Goal: Information Seeking & Learning: Learn about a topic

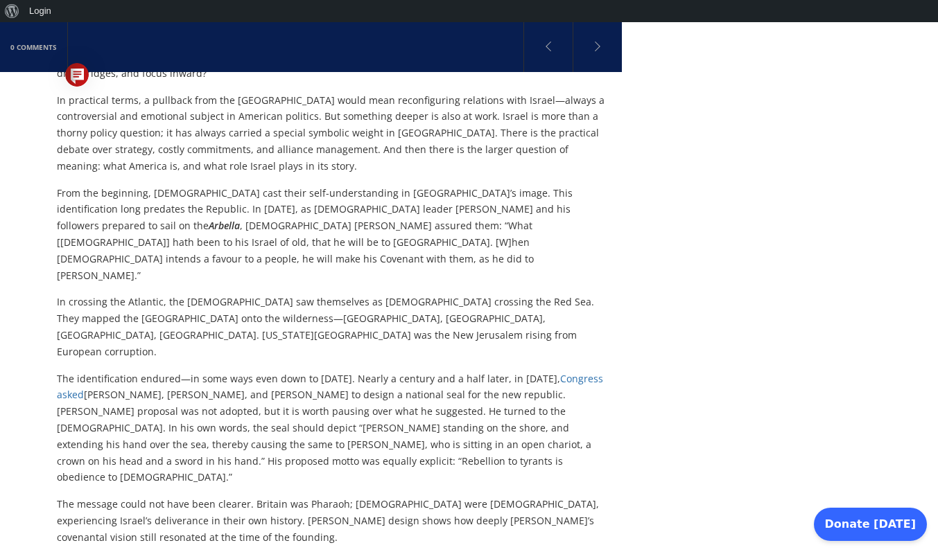
scroll to position [1044, 0]
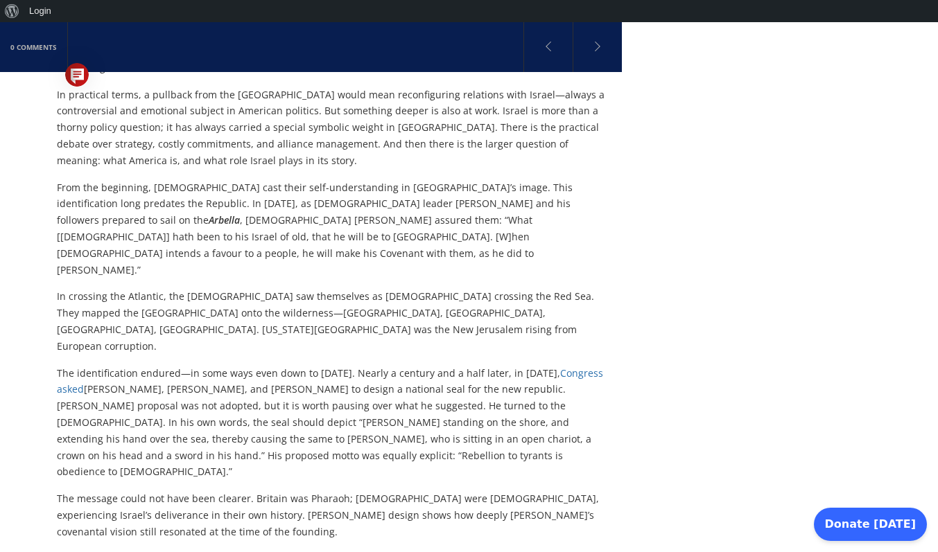
click at [380, 288] on p "In crossing the Atlantic, the [DEMOGRAPHIC_DATA] saw themselves as [DEMOGRAPHIC…" at bounding box center [332, 321] width 550 height 66
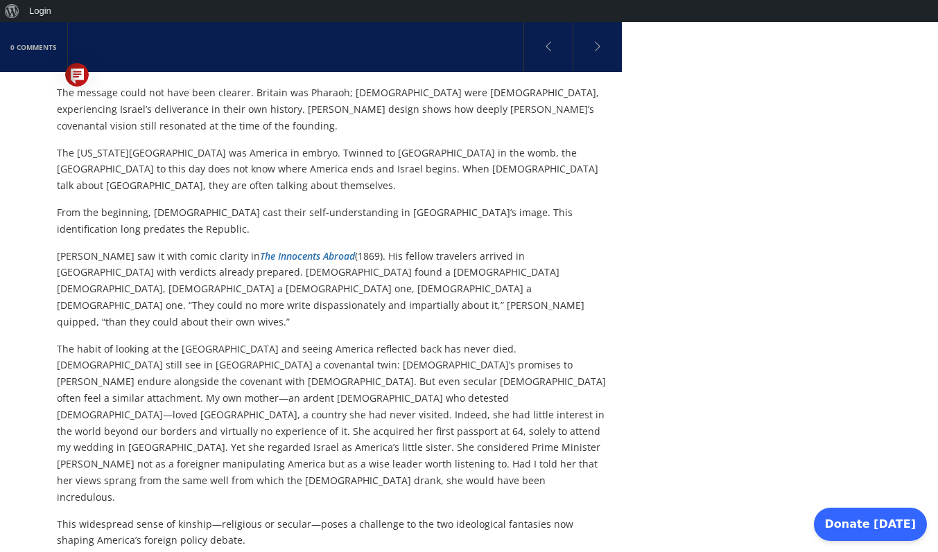
scroll to position [1450, 0]
click at [226, 340] on p "The habit of looking at the [GEOGRAPHIC_DATA] and seeing America reflected back…" at bounding box center [332, 422] width 550 height 165
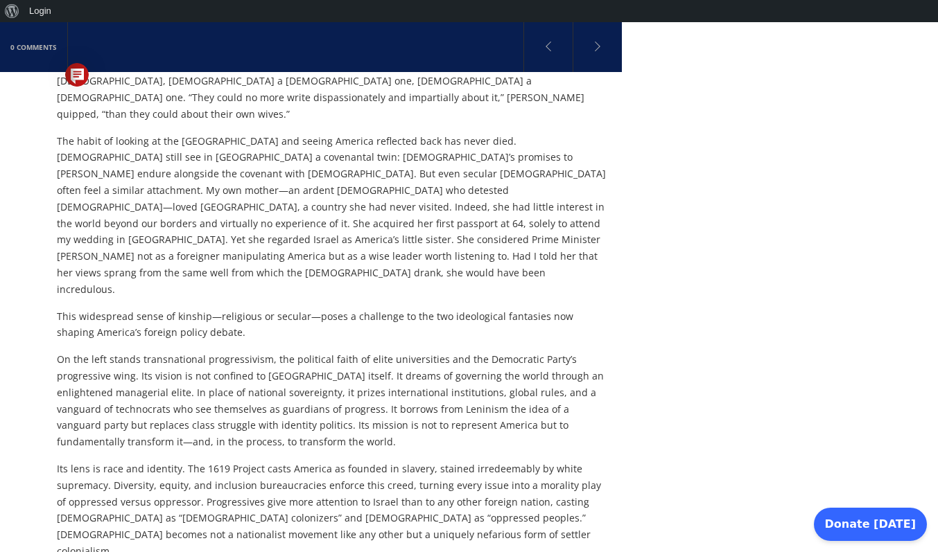
scroll to position [1661, 0]
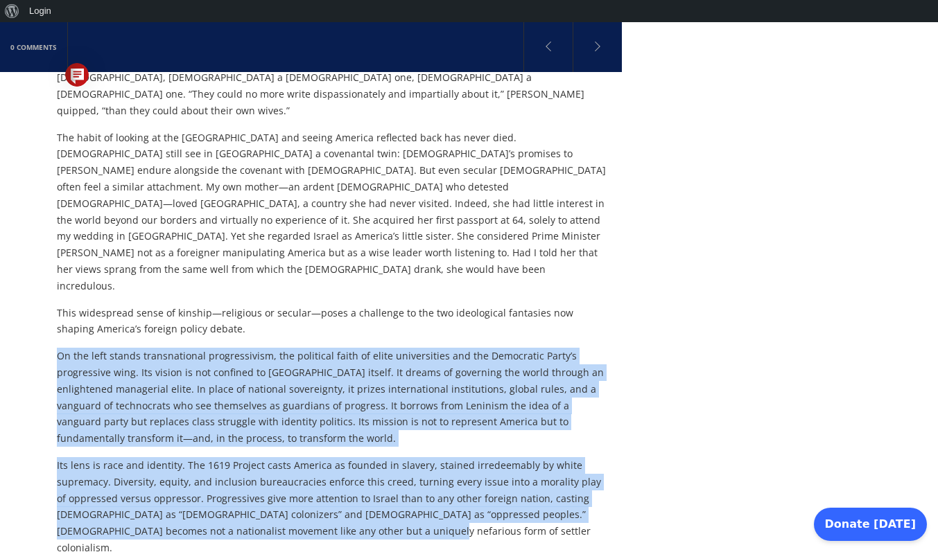
drag, startPoint x: 58, startPoint y: 134, endPoint x: 317, endPoint y: 308, distance: 312.1
click at [317, 308] on div "istorically, [DEMOGRAPHIC_DATA] have been less susceptible than [DEMOGRAPHIC_DA…" at bounding box center [332, 542] width 550 height 3534
copy div "Lo ips dolo sitame consecteturad elitseddoeius, tem incididun utlab et dolor ma…"
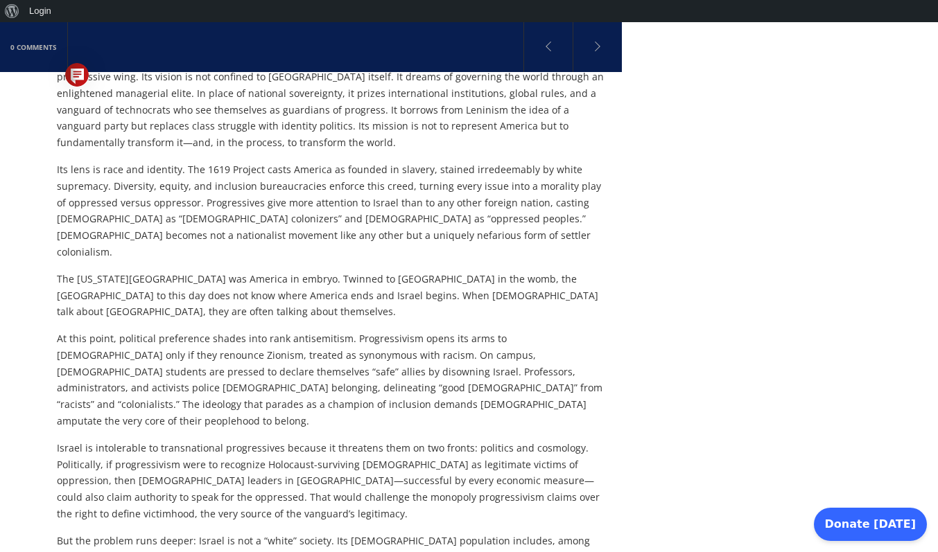
scroll to position [1958, 0]
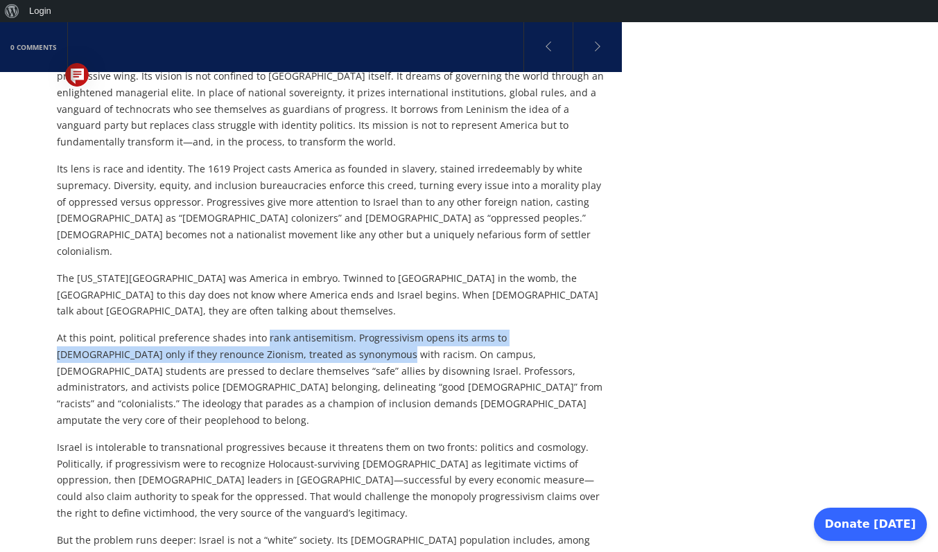
drag, startPoint x: 261, startPoint y: 103, endPoint x: 307, endPoint y: 118, distance: 48.9
click at [307, 330] on p "At this point, political preference shades into rank antisemitism. Progressivis…" at bounding box center [332, 379] width 550 height 99
copy p "rank antisemitism. Progressivism opens its arms to [DEMOGRAPHIC_DATA] only if t…"
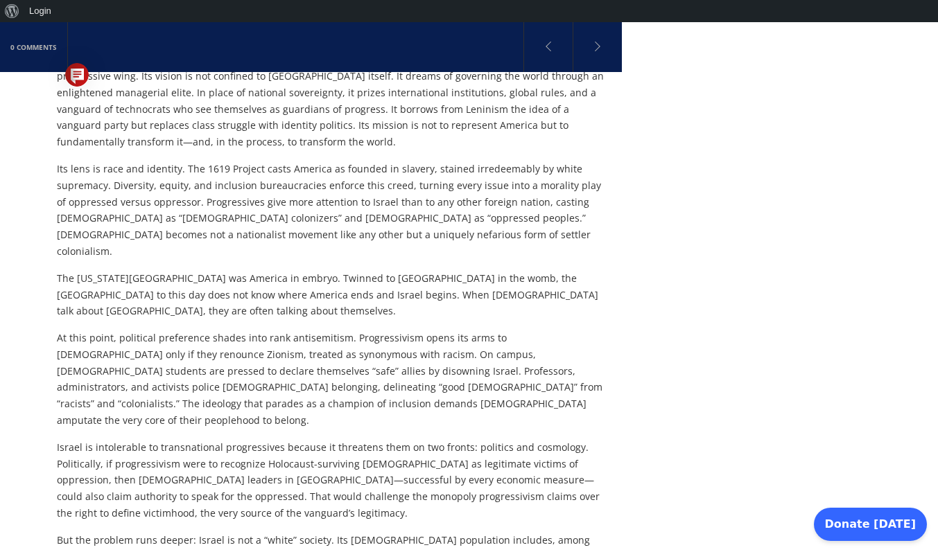
click at [410, 330] on p "At this point, political preference shades into rank antisemitism. Progressivis…" at bounding box center [332, 379] width 550 height 99
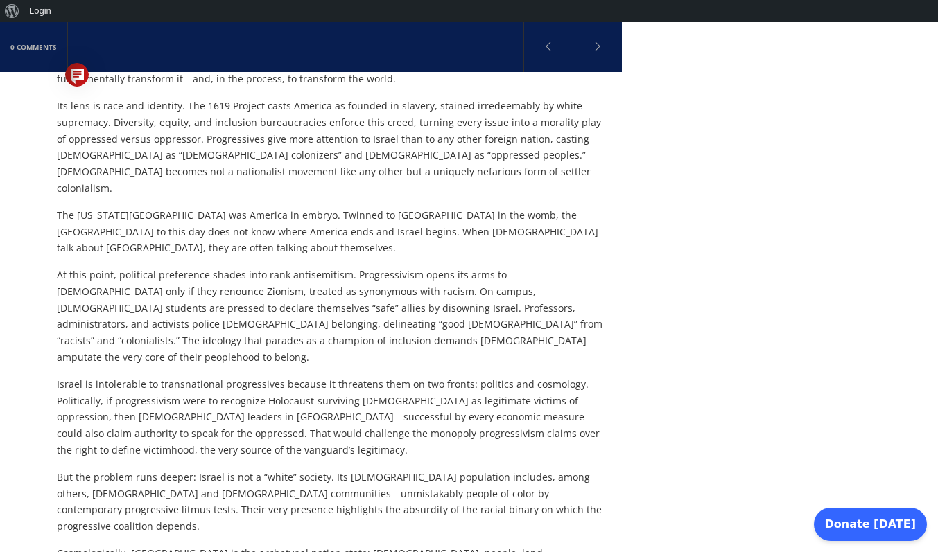
scroll to position [2022, 0]
click at [223, 375] on p "Israel is intolerable to transnational progressives because it threatens them o…" at bounding box center [332, 416] width 550 height 82
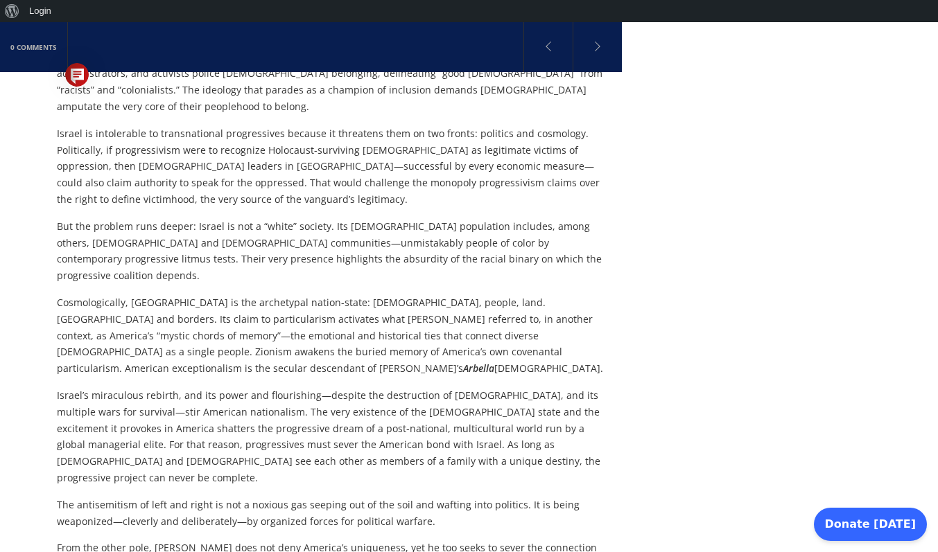
scroll to position [2274, 0]
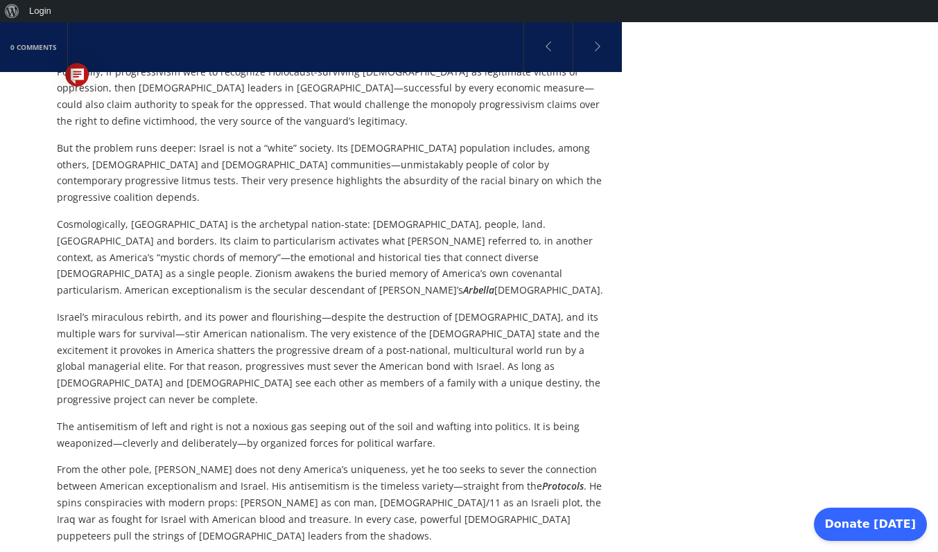
scroll to position [2353, 0]
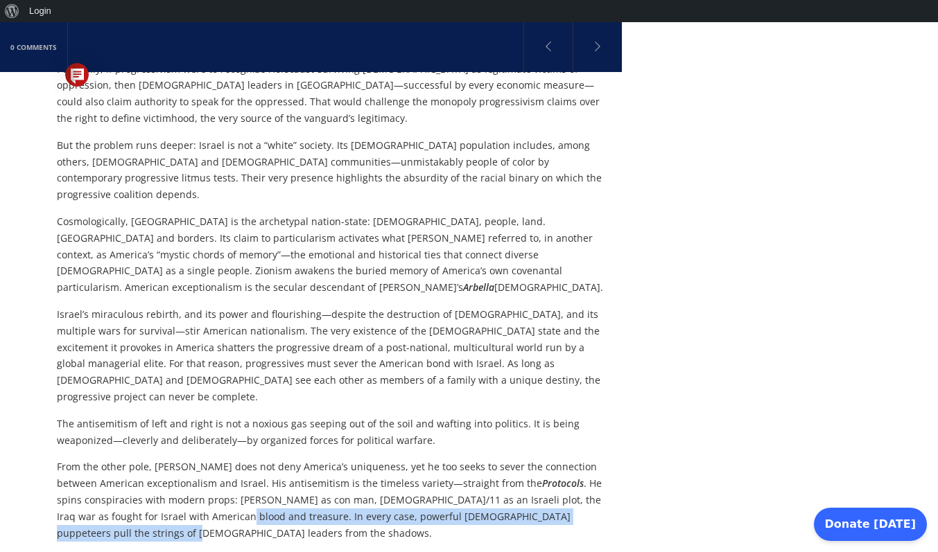
drag, startPoint x: 193, startPoint y: 213, endPoint x: 189, endPoint y: 236, distance: 23.4
click at [189, 439] on p "From the other pole, [PERSON_NAME] does not deny America’s uniqueness, yet he t…" at bounding box center [332, 500] width 550 height 82
copy p "In every case, powerful [DEMOGRAPHIC_DATA] puppeteers pull the strings of [DEMO…"
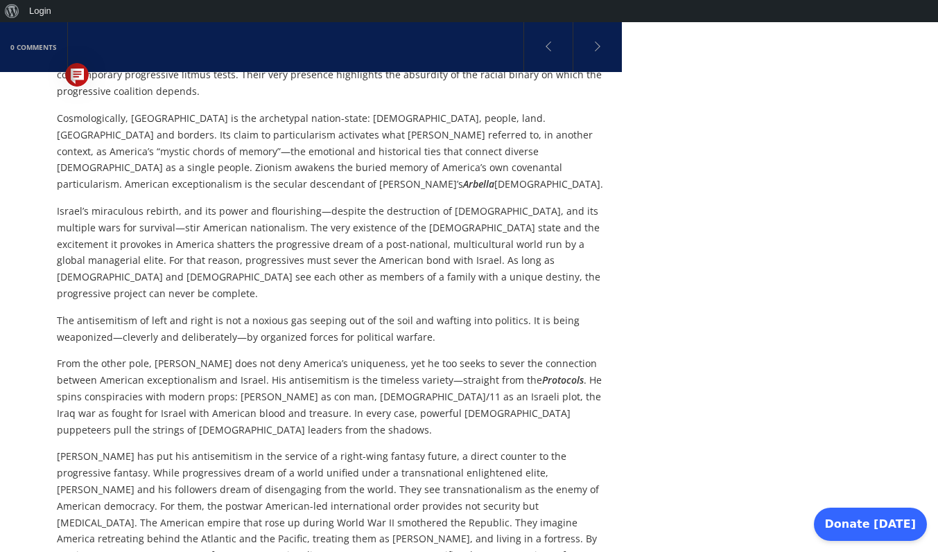
scroll to position [2457, 0]
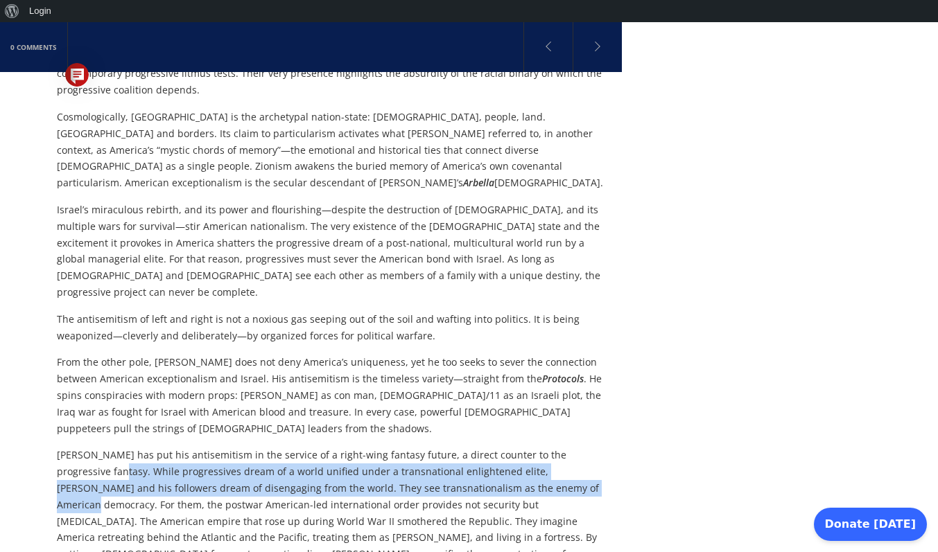
drag, startPoint x: 57, startPoint y: 170, endPoint x: 484, endPoint y: 189, distance: 427.3
click at [484, 439] on p "[PERSON_NAME] has put his antisemitism in the service of a right-wing fantasy f…" at bounding box center [332, 513] width 550 height 132
copy p "While progressives dream of a world unified under a transnational enlightened e…"
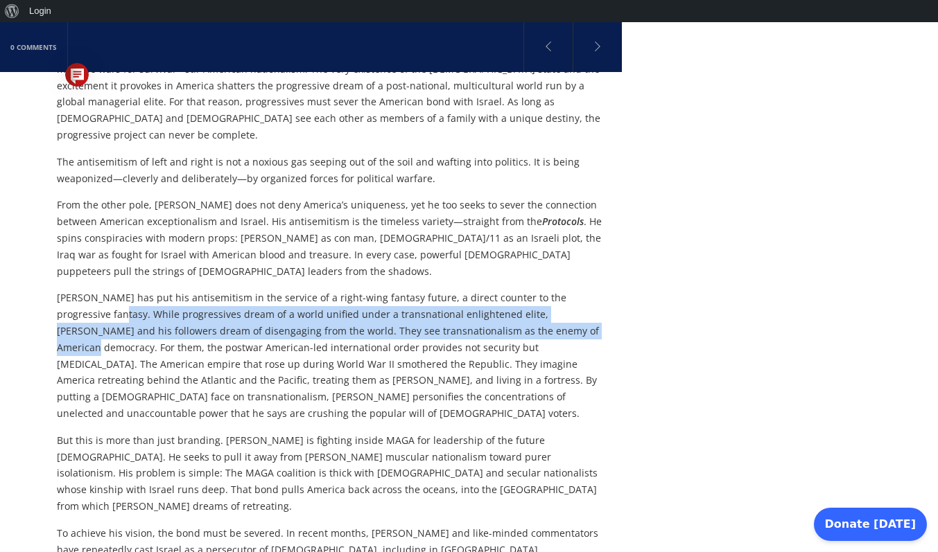
scroll to position [2618, 0]
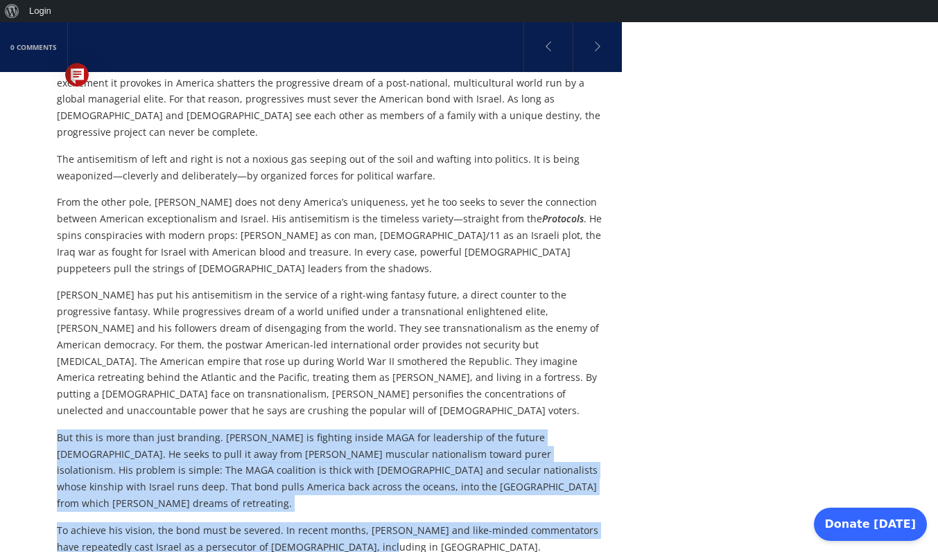
drag, startPoint x: 58, startPoint y: 120, endPoint x: 392, endPoint y: 209, distance: 345.1
copy div "But this is more than just branding. [PERSON_NAME] is fighting inside MAGA for …"
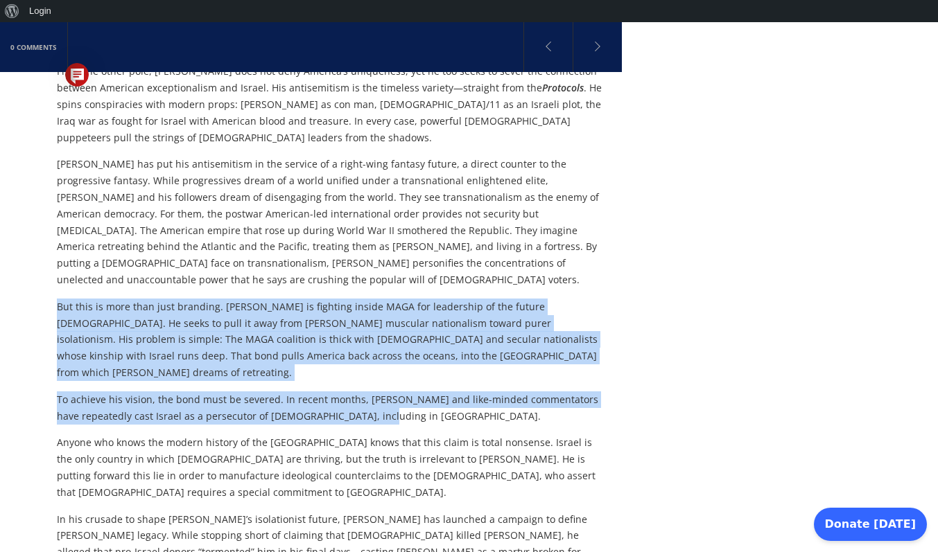
scroll to position [2744, 0]
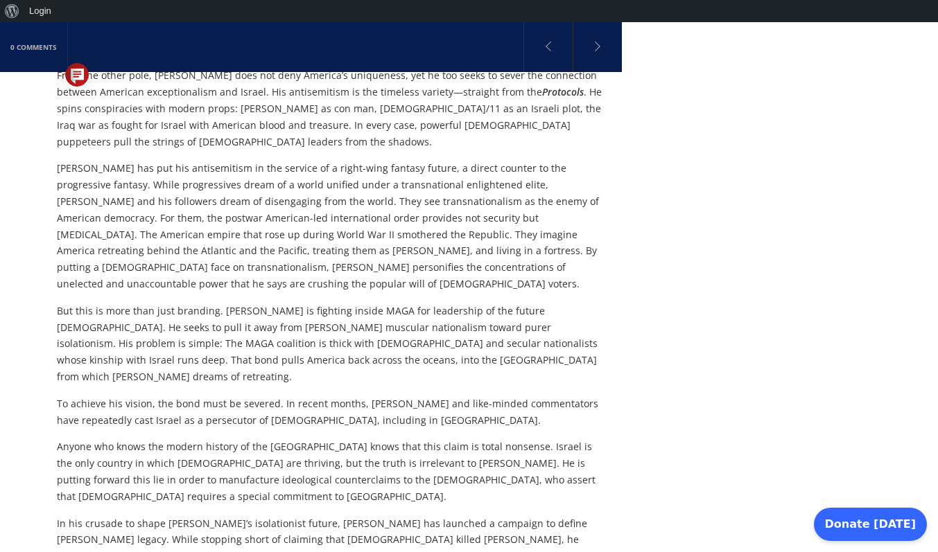
click at [313, 439] on p "Anyone who knows the modern history of the [GEOGRAPHIC_DATA] knows that this cl…" at bounding box center [332, 472] width 550 height 66
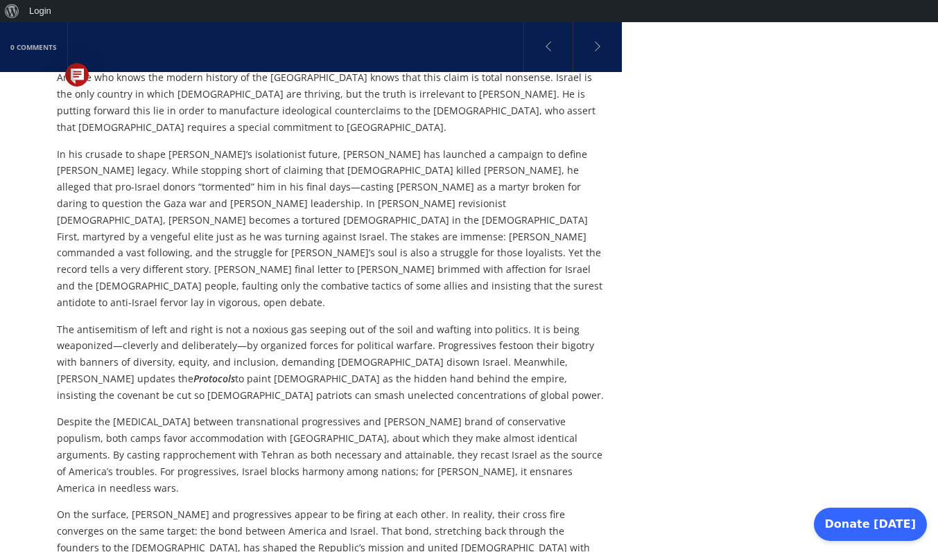
scroll to position [3119, 0]
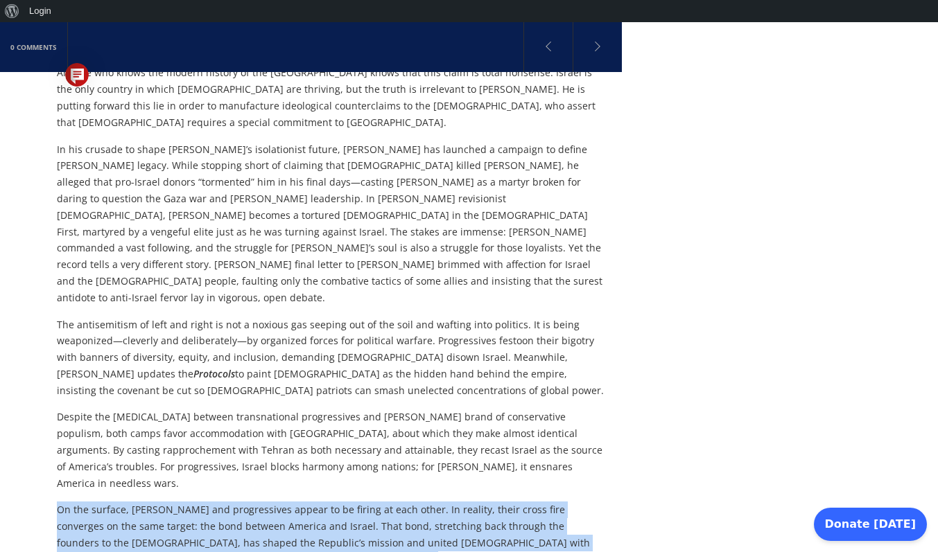
drag, startPoint x: 58, startPoint y: 126, endPoint x: 272, endPoint y: 176, distance: 219.2
click at [272, 439] on p "On the surface, [PERSON_NAME] and progressives appear to be firing at each othe…" at bounding box center [332, 535] width 550 height 66
copy p "On the surface, [PERSON_NAME] and progressives appear to be firing at each othe…"
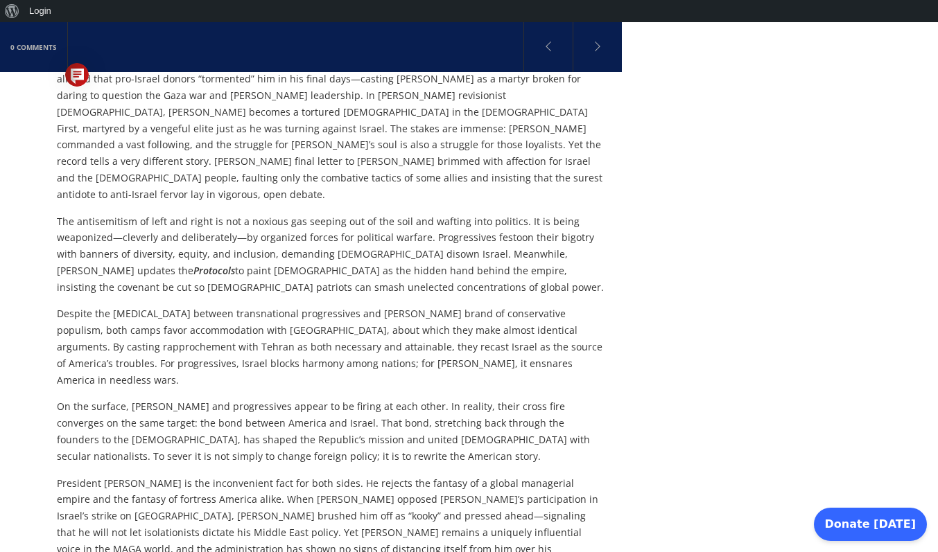
scroll to position [3224, 0]
